Goal: Transaction & Acquisition: Purchase product/service

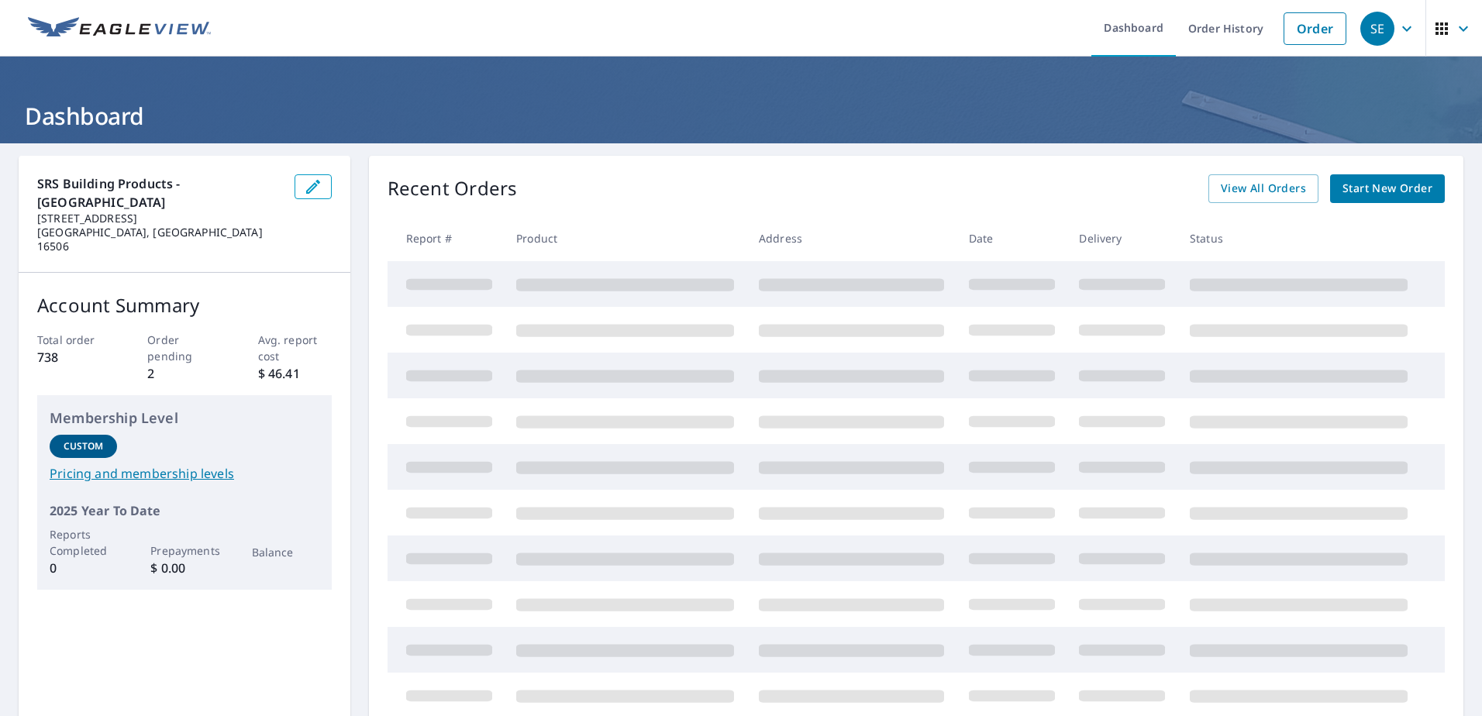
click at [1356, 188] on span "Start New Order" at bounding box center [1388, 188] width 90 height 19
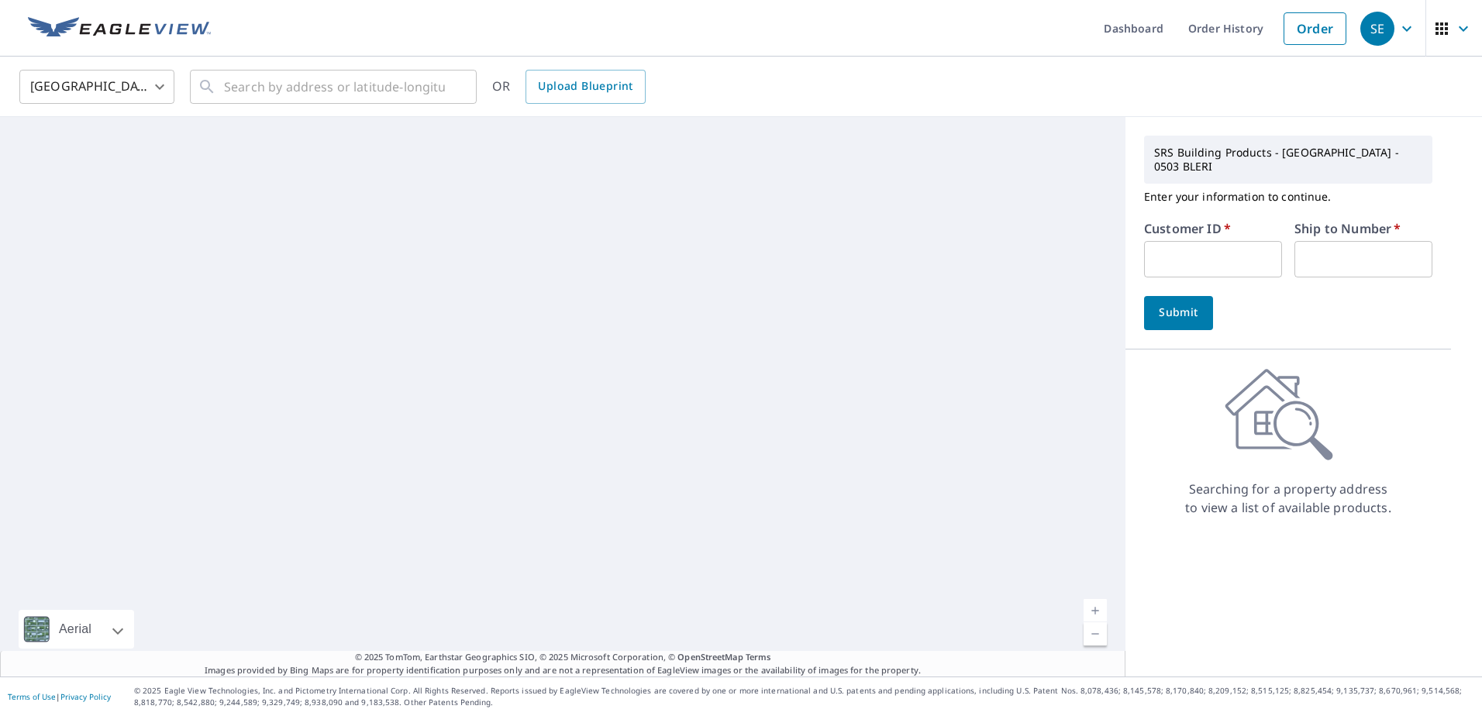
click at [1176, 246] on input "text" at bounding box center [1213, 259] width 138 height 36
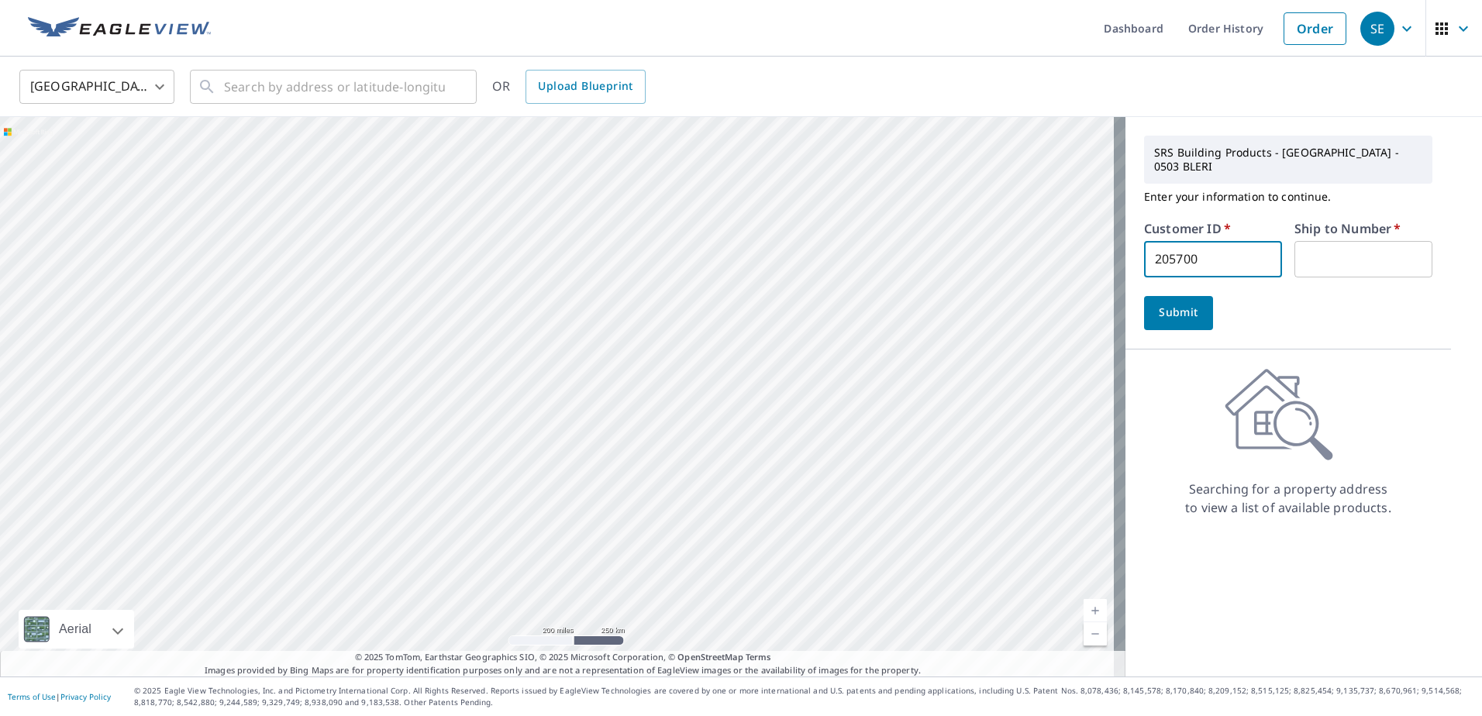
type input "205700"
type input "1"
click at [1144, 296] on button "Submit" at bounding box center [1178, 313] width 69 height 34
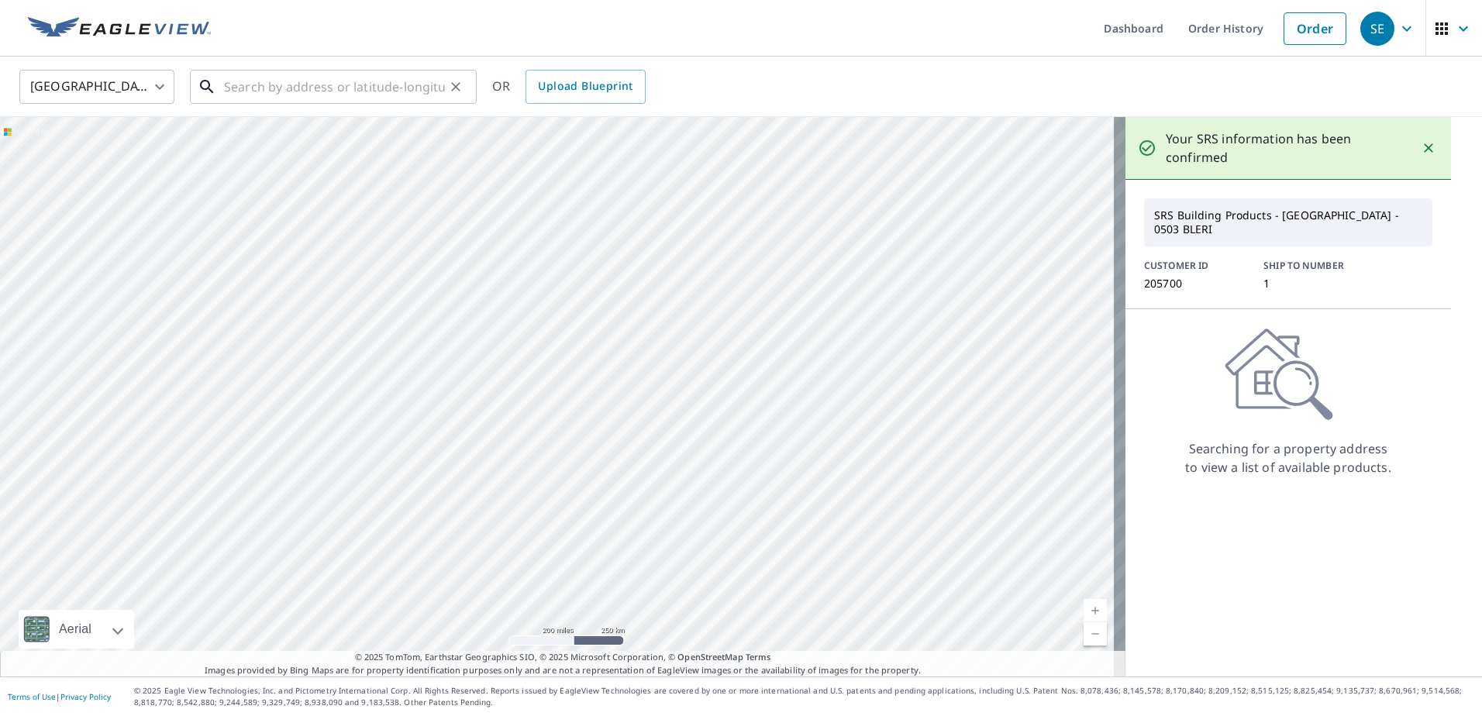
click at [290, 85] on input "text" at bounding box center [334, 86] width 221 height 43
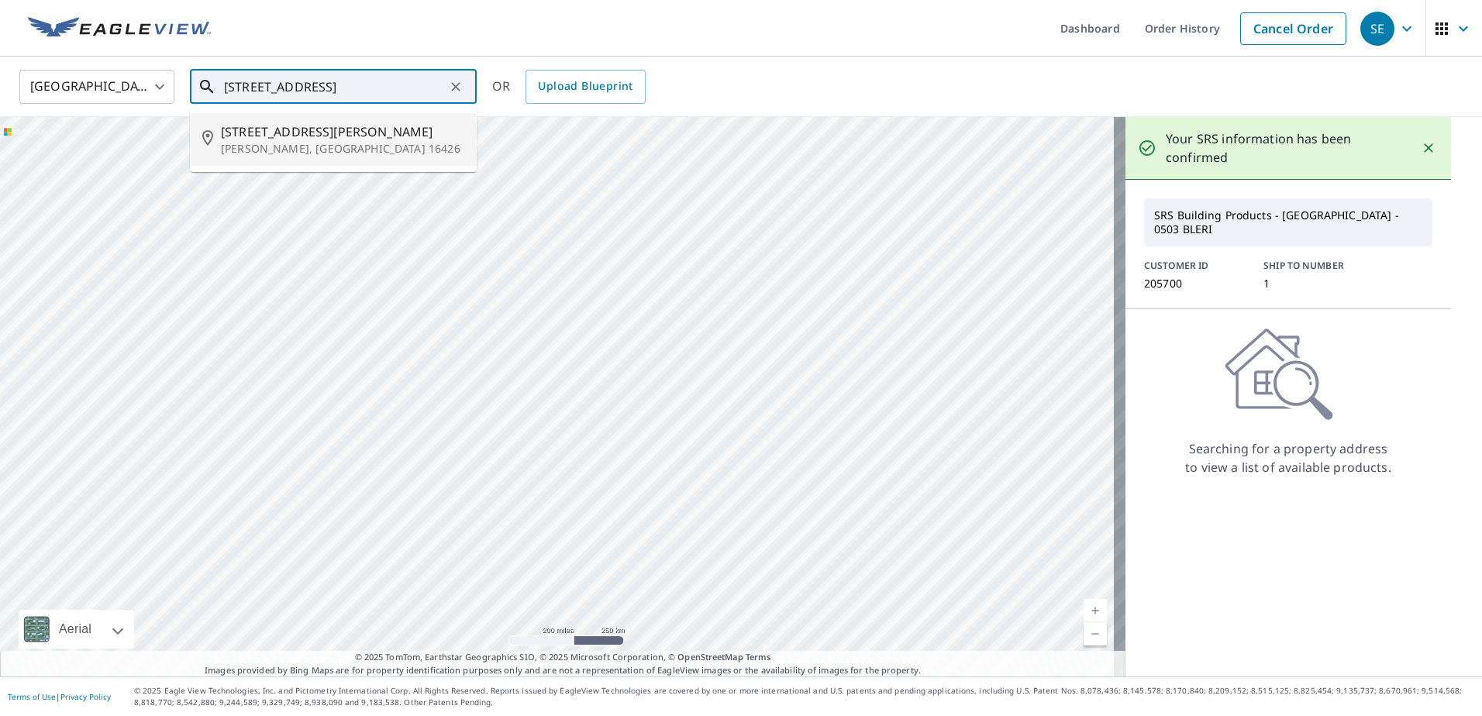
click at [271, 127] on span "[STREET_ADDRESS][PERSON_NAME]" at bounding box center [342, 132] width 243 height 19
type input "[STREET_ADDRESS][PERSON_NAME]"
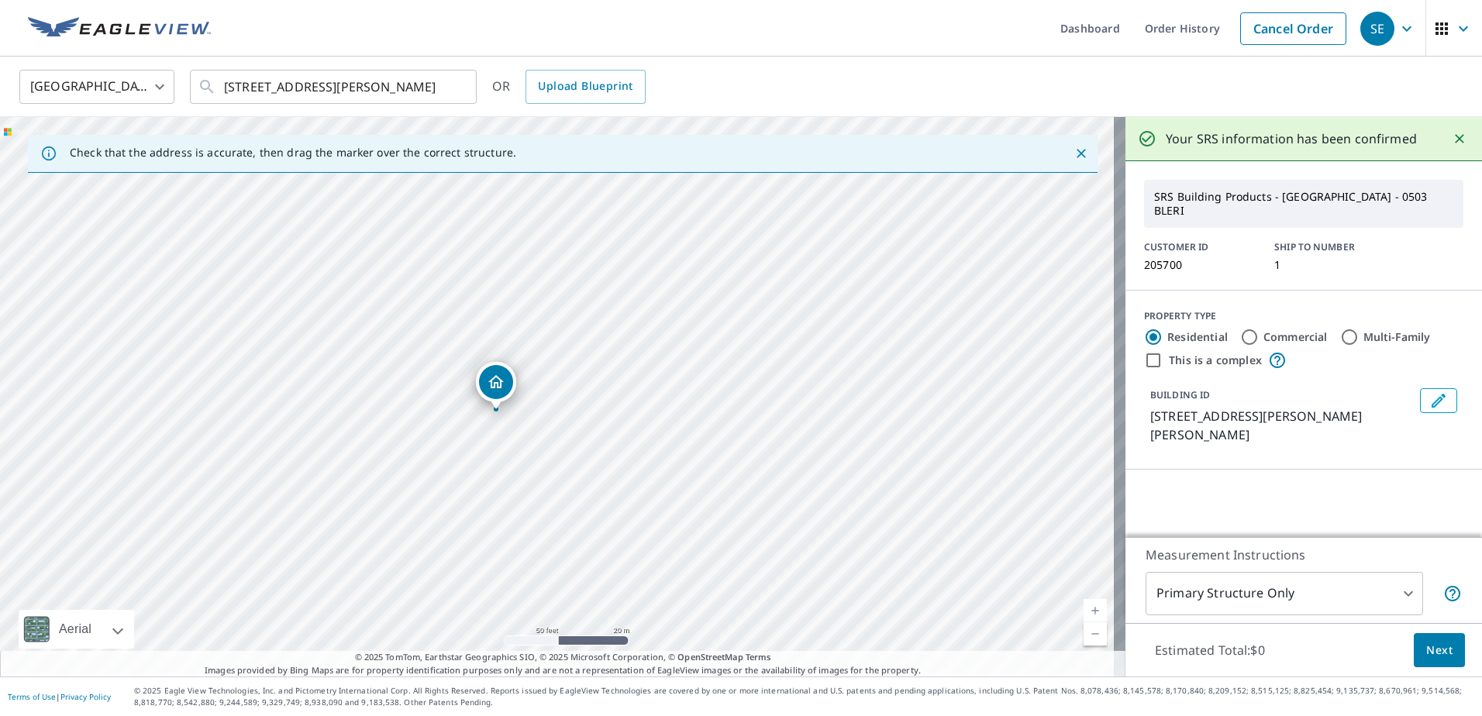
drag, startPoint x: 551, startPoint y: 447, endPoint x: 570, endPoint y: 418, distance: 34.6
click at [570, 418] on div "[STREET_ADDRESS][PERSON_NAME]" at bounding box center [563, 397] width 1126 height 560
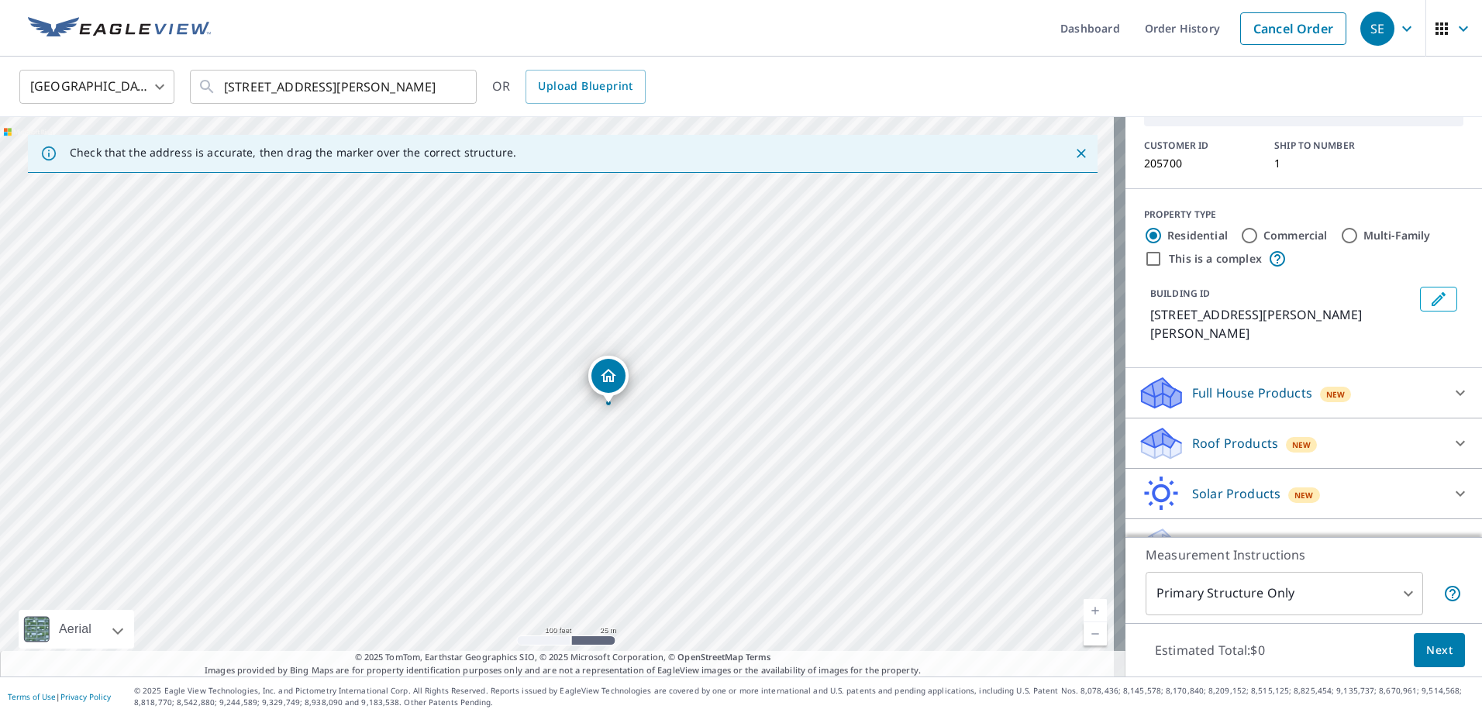
click at [1203, 434] on p "Roof Products" at bounding box center [1236, 443] width 86 height 19
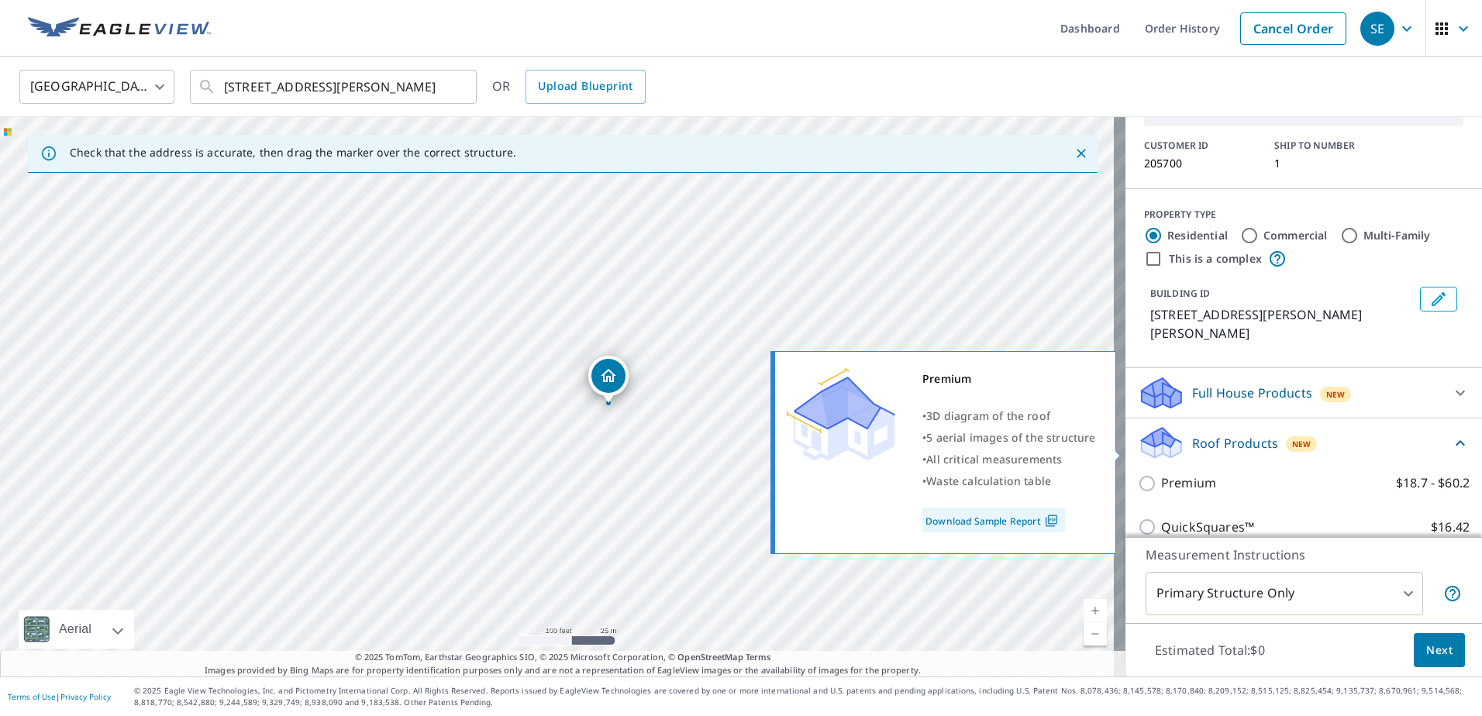
click at [1161, 474] on p "Premium" at bounding box center [1188, 483] width 55 height 19
click at [1153, 475] on input "Premium $18.7 - $60.2" at bounding box center [1149, 484] width 23 height 19
checkbox input "true"
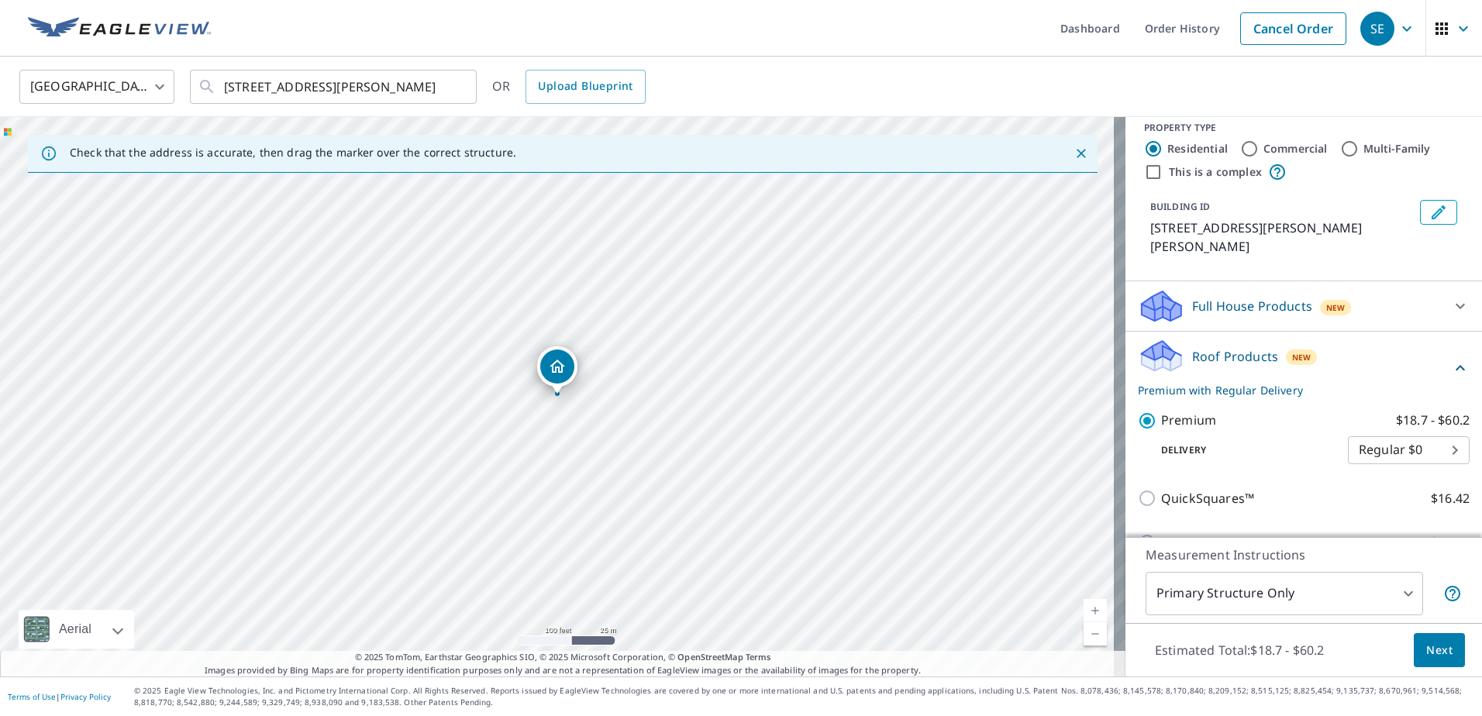
scroll to position [309, 0]
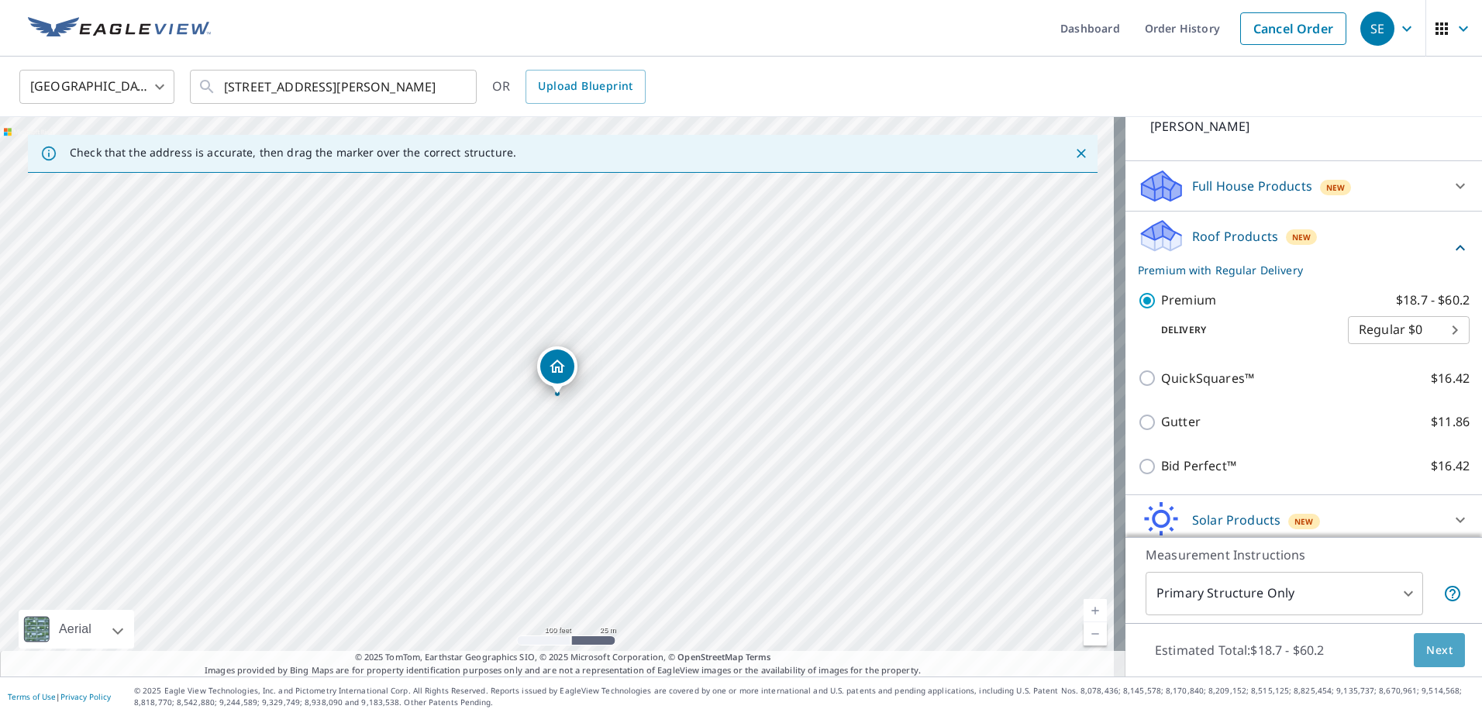
click at [1435, 654] on span "Next" at bounding box center [1440, 650] width 26 height 19
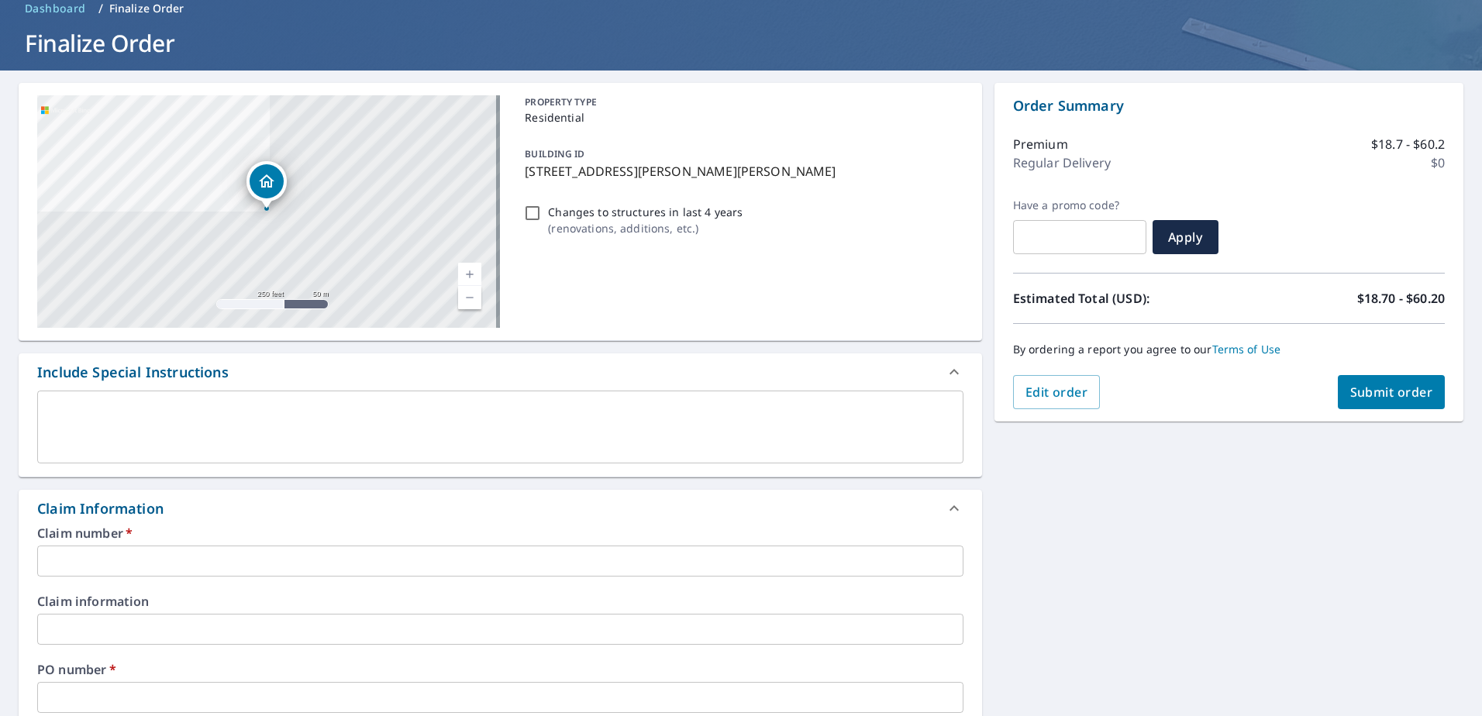
scroll to position [103, 0]
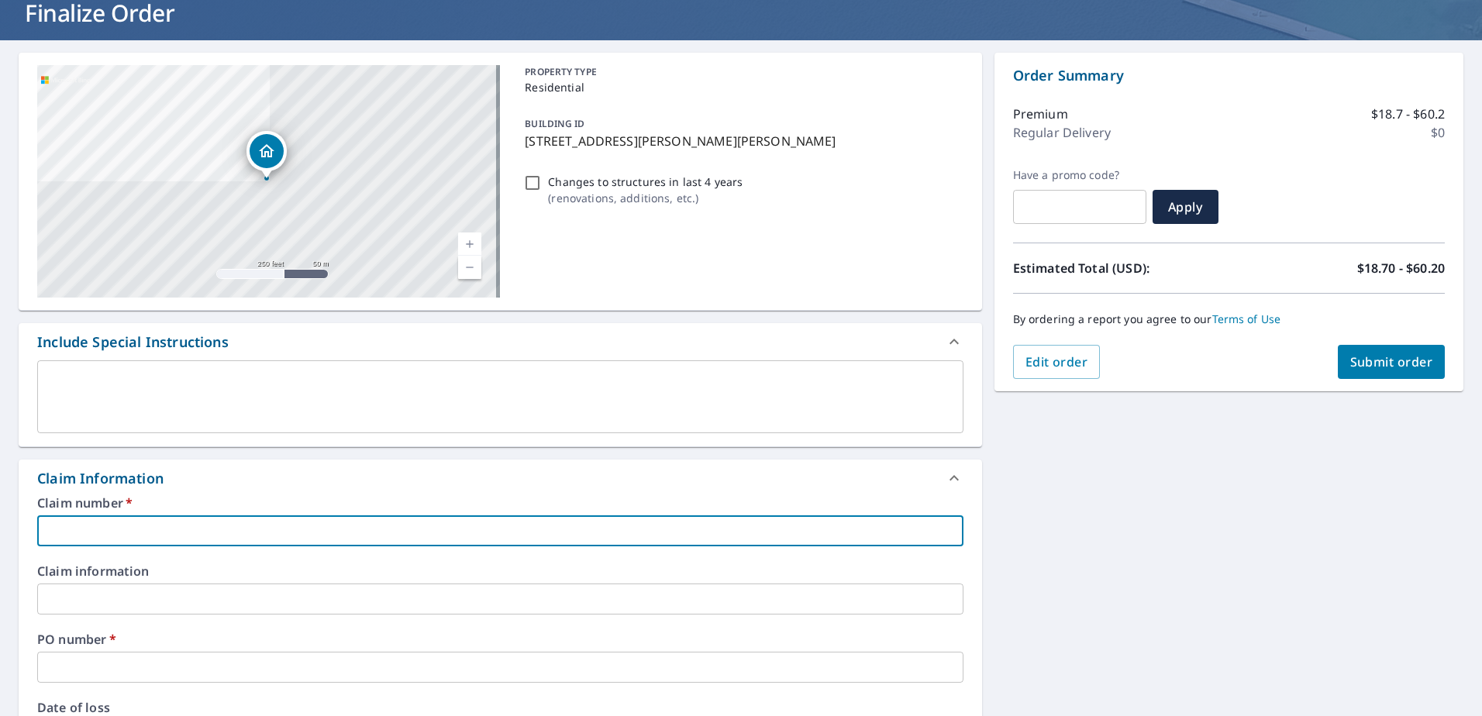
click at [141, 528] on input "text" at bounding box center [500, 531] width 927 height 31
type input "9"
checkbox input "true"
type input "93"
checkbox input "true"
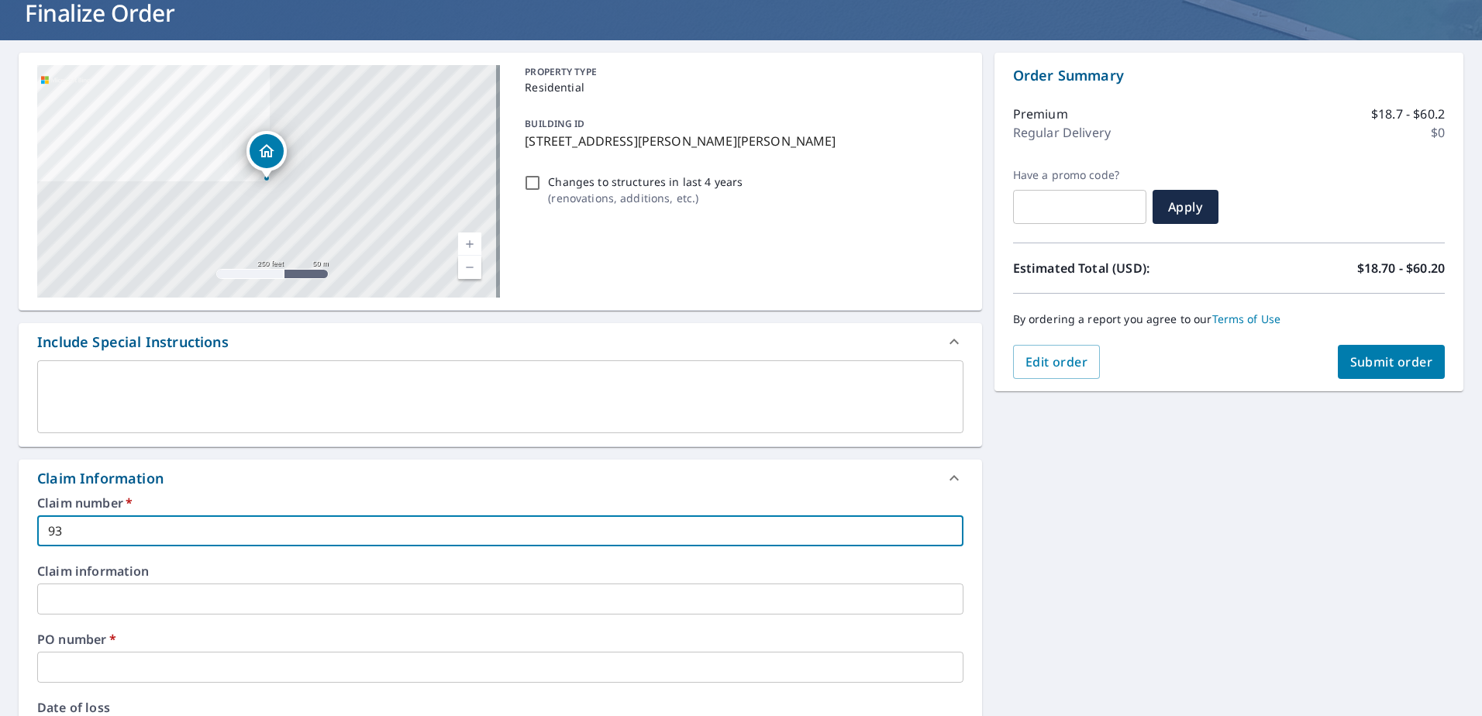
type input "938"
checkbox input "true"
type input "9386"
checkbox input "true"
type input "9386"
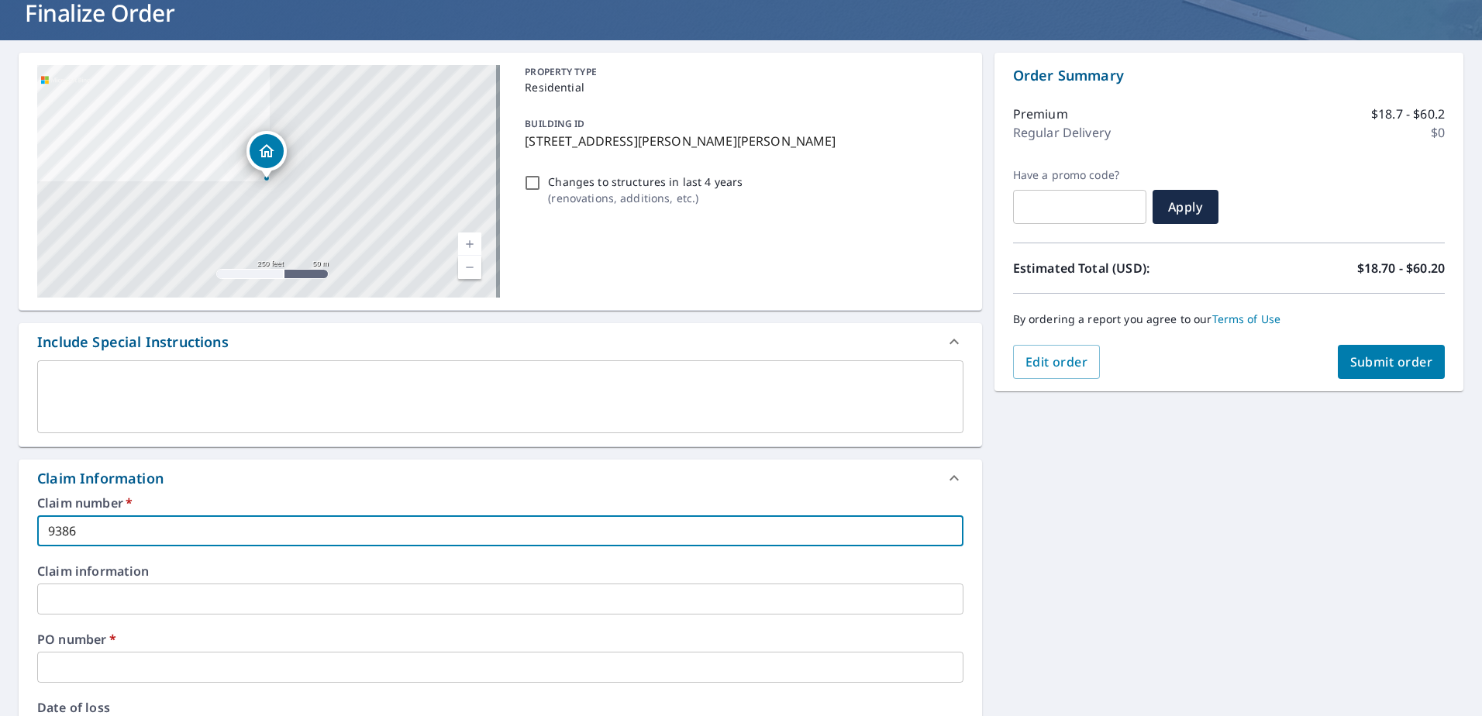
checkbox input "true"
type input "9386 f"
checkbox input "true"
type input "9386 fr"
checkbox input "true"
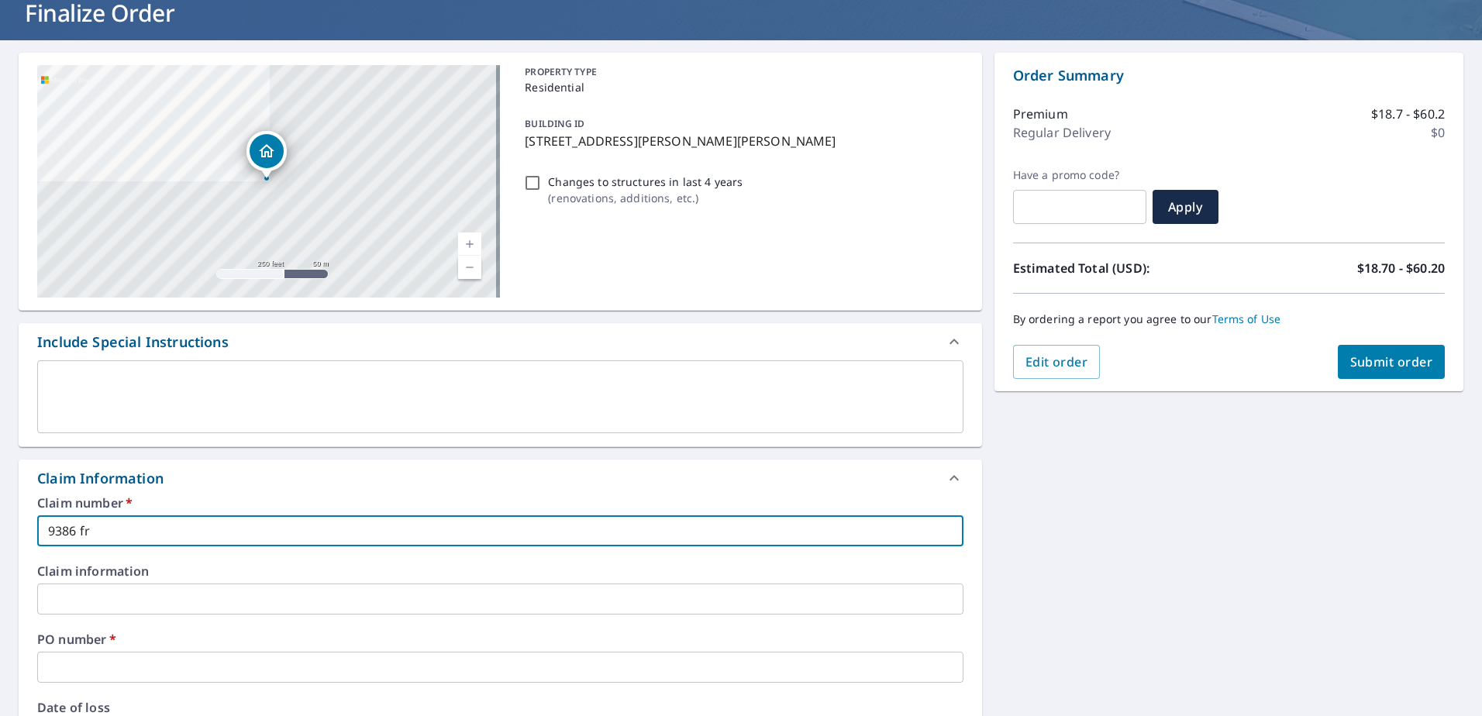
type input "9386 fry"
checkbox input "true"
type input "9386 fry"
checkbox input "true"
type input "9386 fry r"
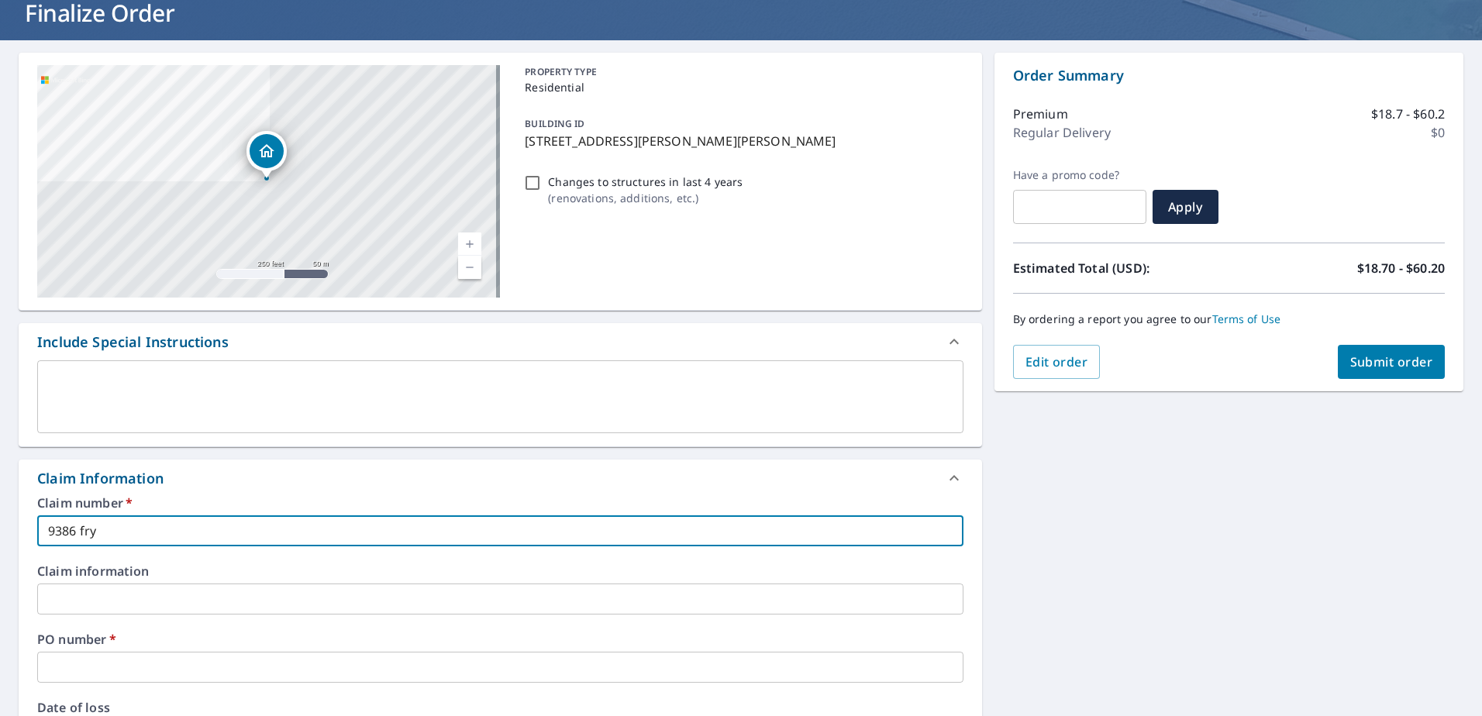
checkbox input "true"
type input "9386 fry ro"
checkbox input "true"
type input "9386 fry roa"
checkbox input "true"
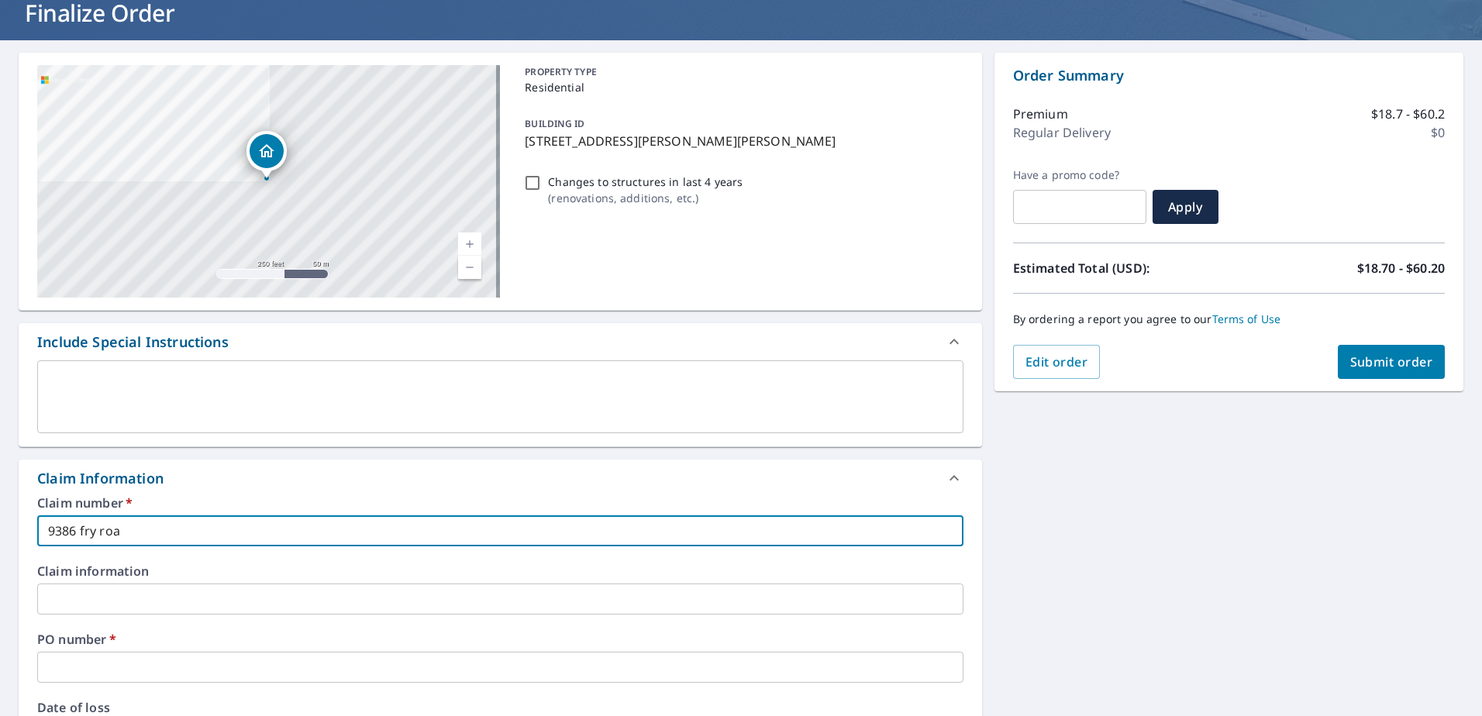
type input "[STREET_ADDRESS]"
checkbox input "true"
type input "[STREET_ADDRESS]"
checkbox input "true"
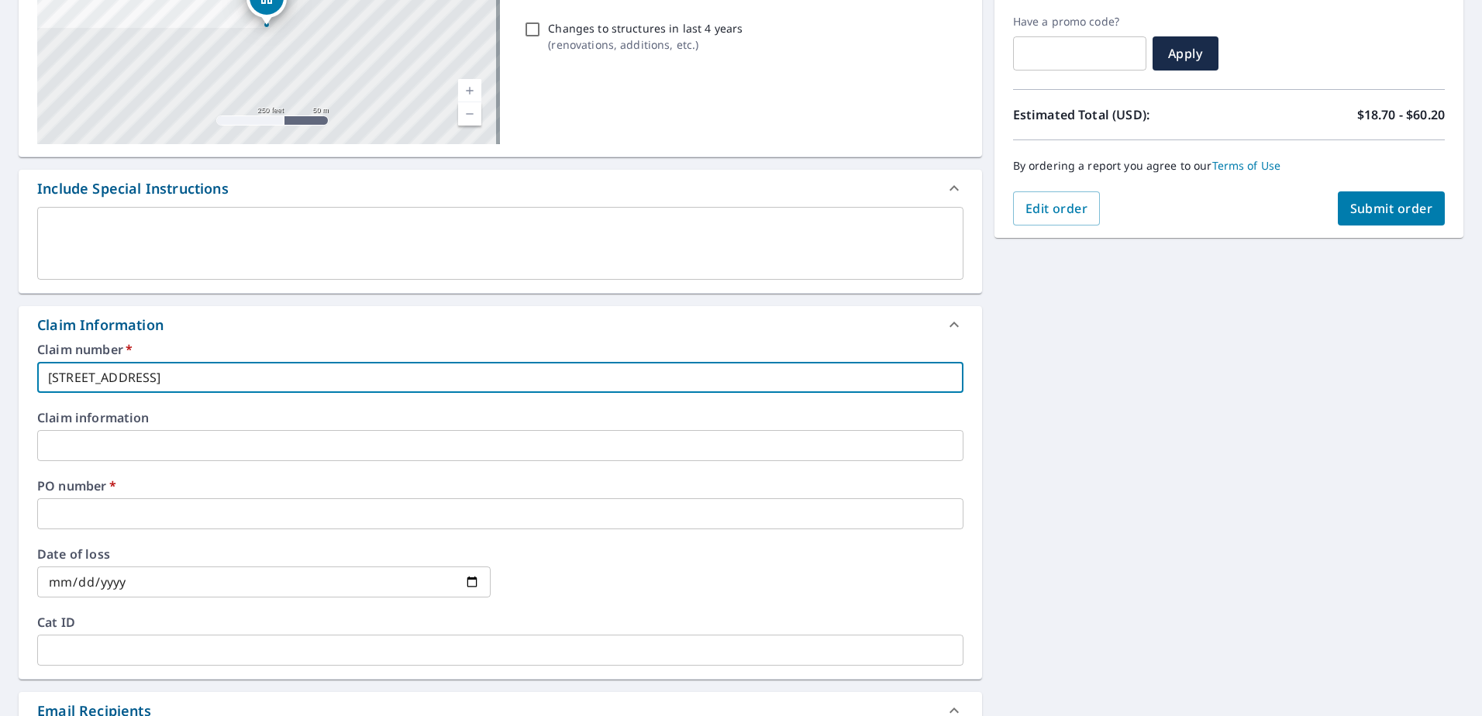
scroll to position [310, 0]
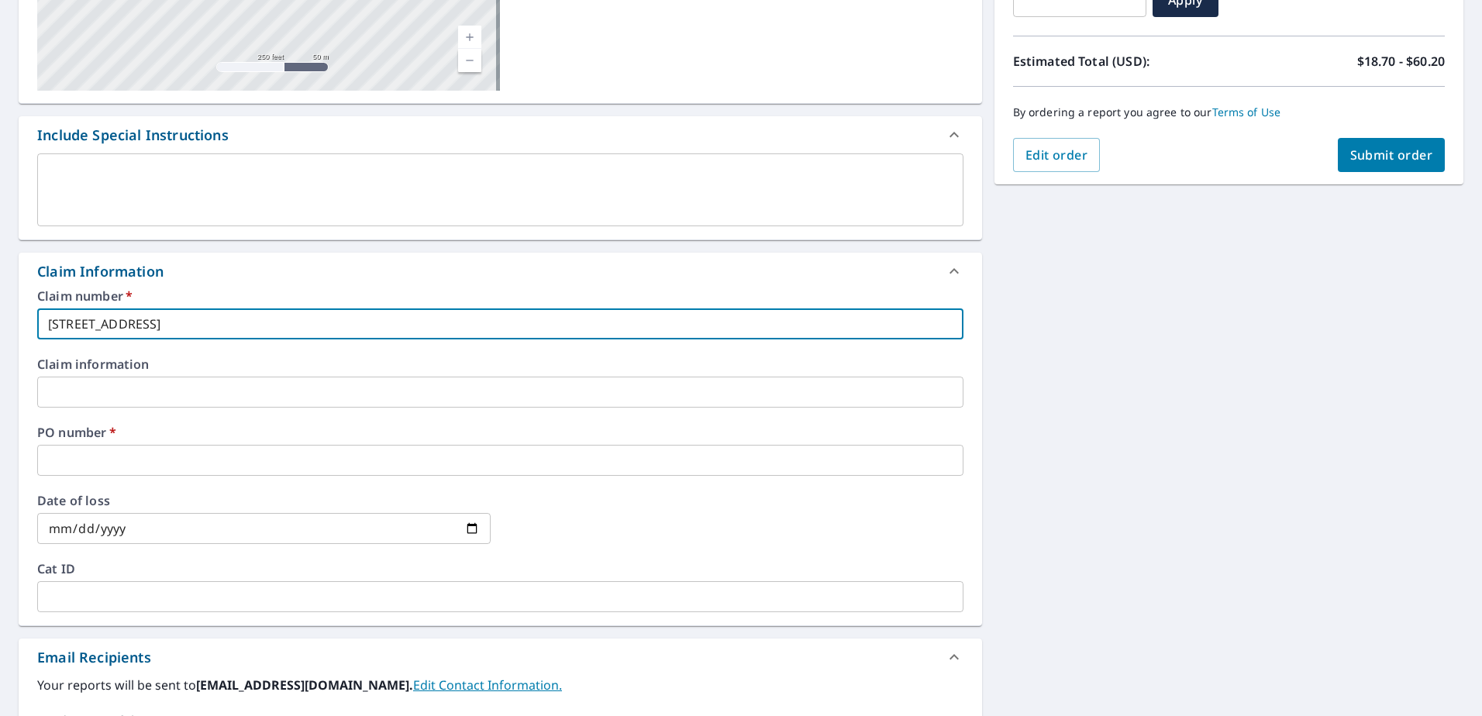
type input "[STREET_ADDRESS]"
click at [124, 463] on input "text" at bounding box center [500, 460] width 927 height 31
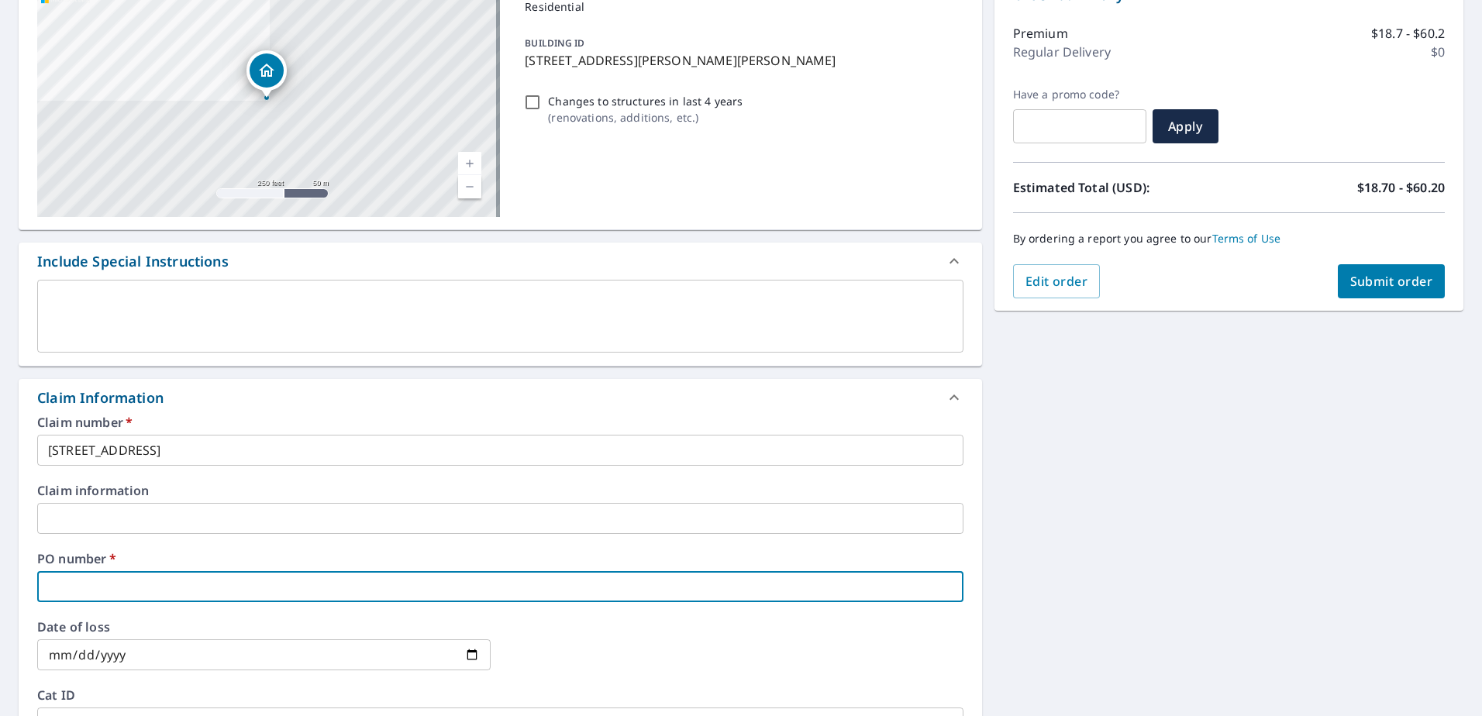
scroll to position [207, 0]
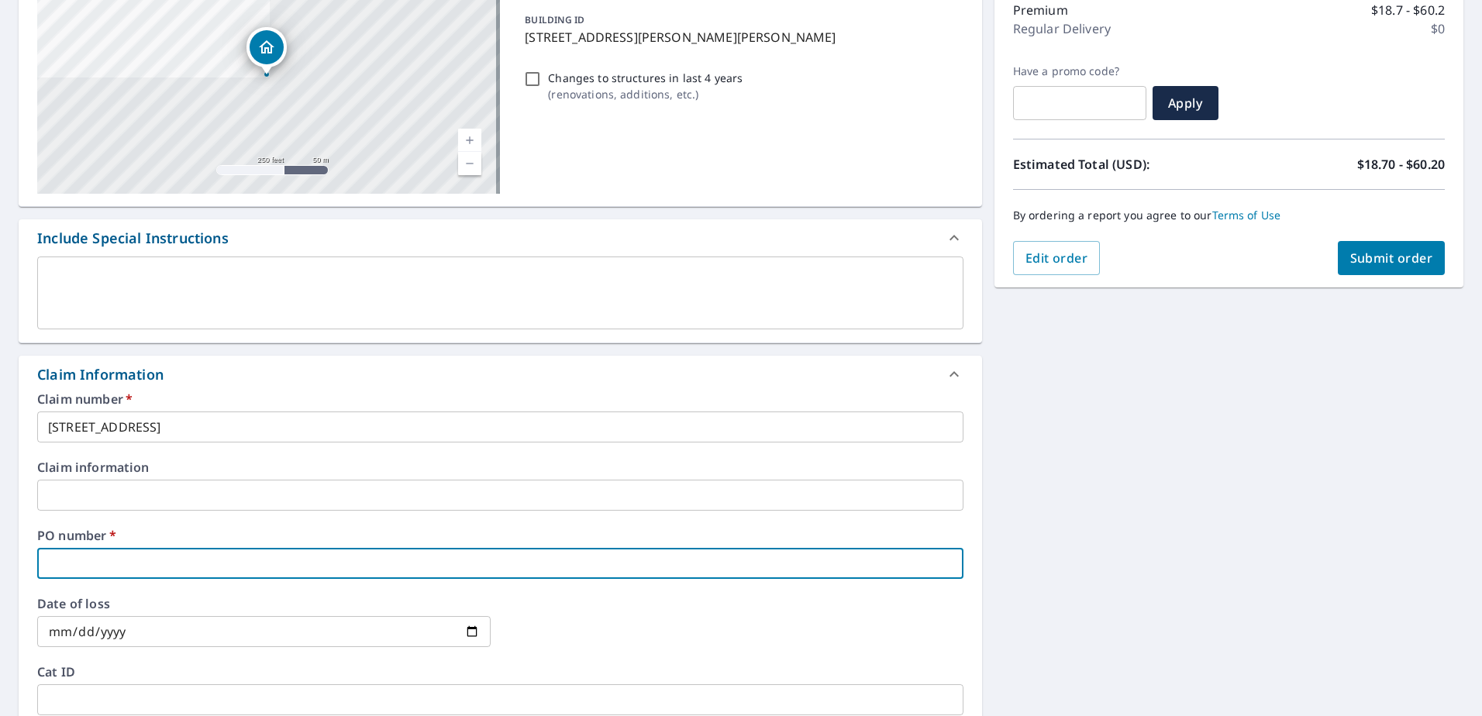
click at [89, 566] on input "text" at bounding box center [500, 563] width 927 height 31
type input "2"
checkbox input "true"
type input "20"
checkbox input "true"
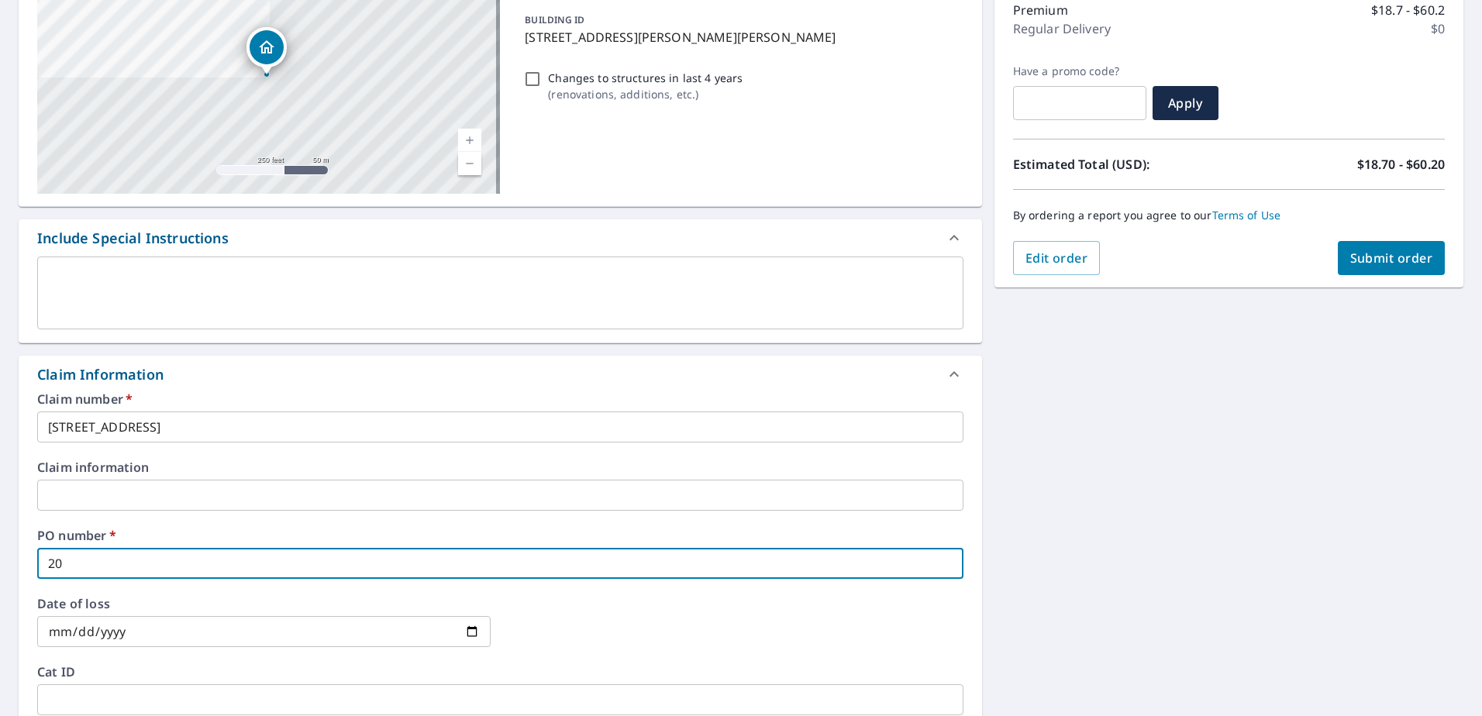
type input "205"
checkbox input "true"
type input "2057"
checkbox input "true"
type input "20570"
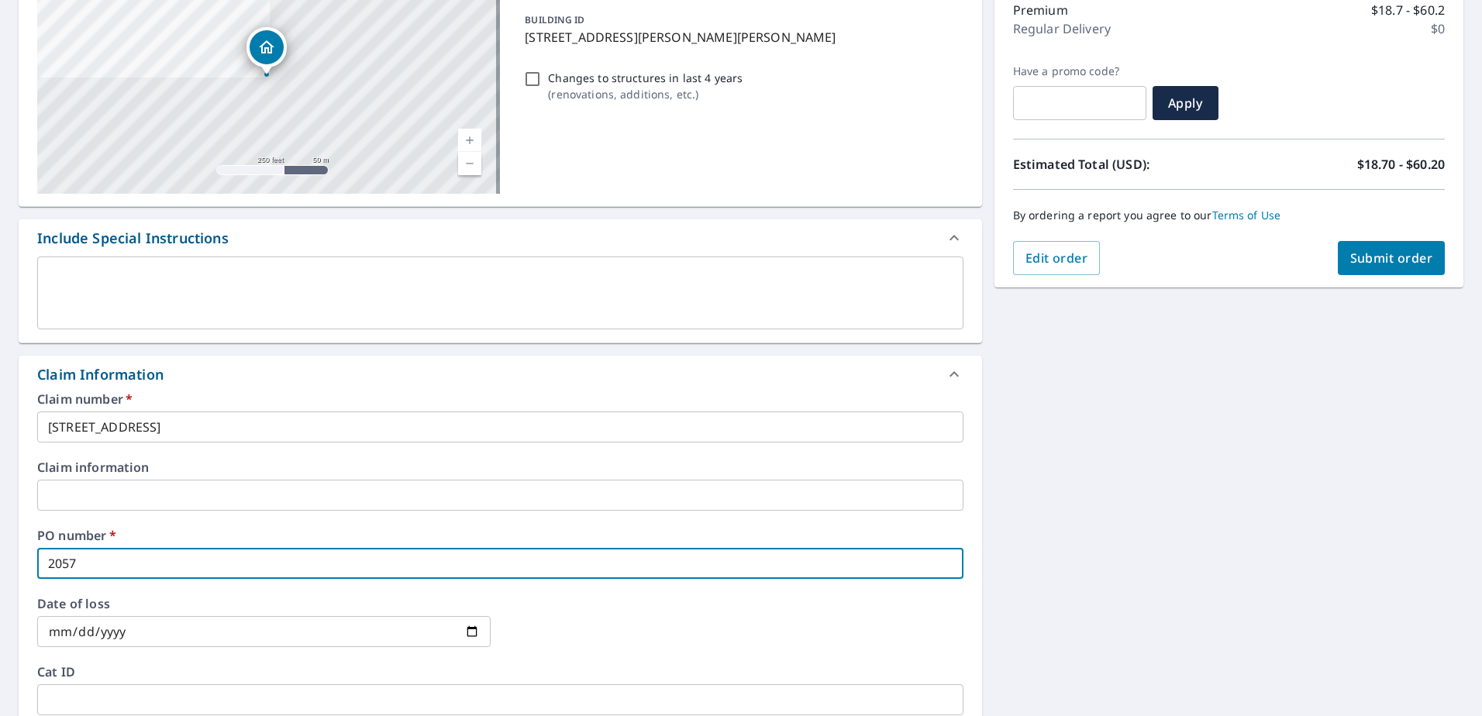
checkbox input "true"
type input "205700"
checkbox input "true"
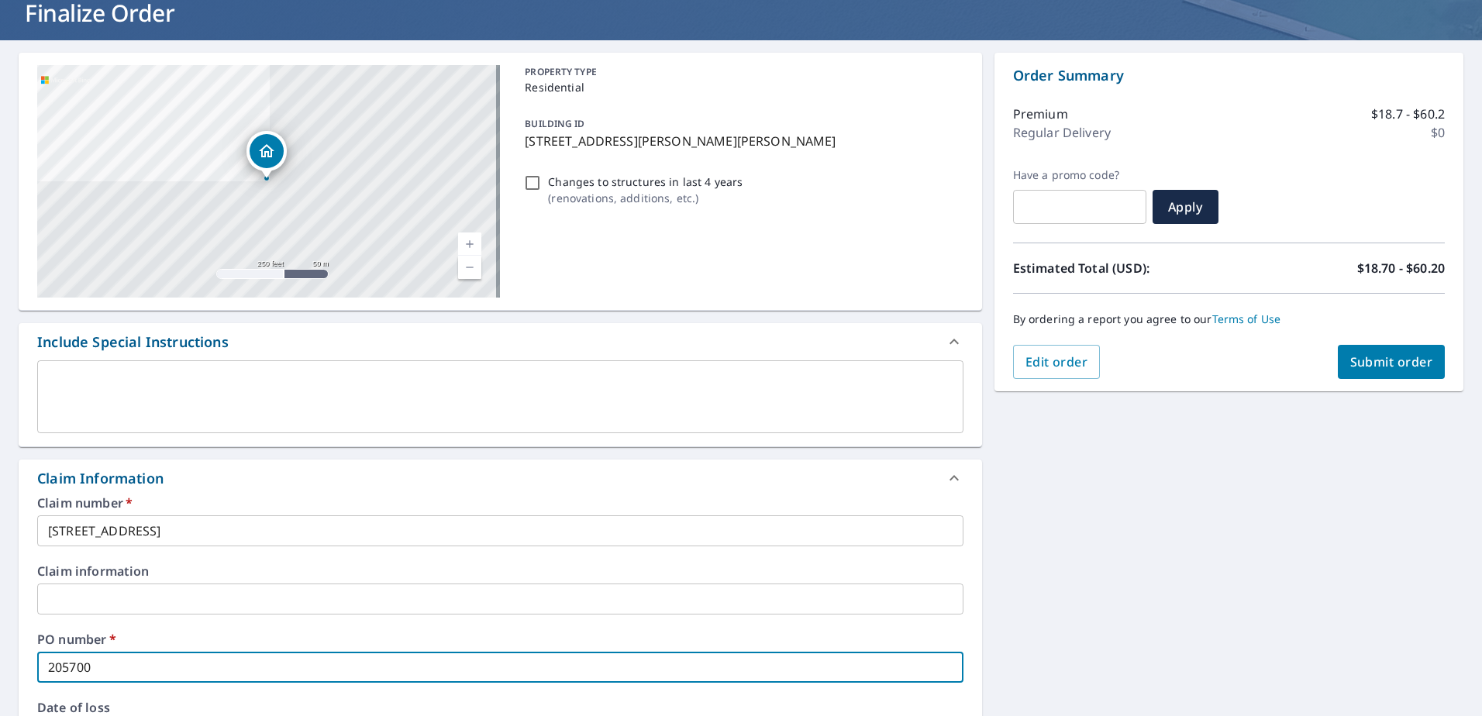
type input "205700"
click at [1385, 357] on span "Submit order" at bounding box center [1392, 362] width 83 height 17
checkbox input "true"
